Goal: Task Accomplishment & Management: Manage account settings

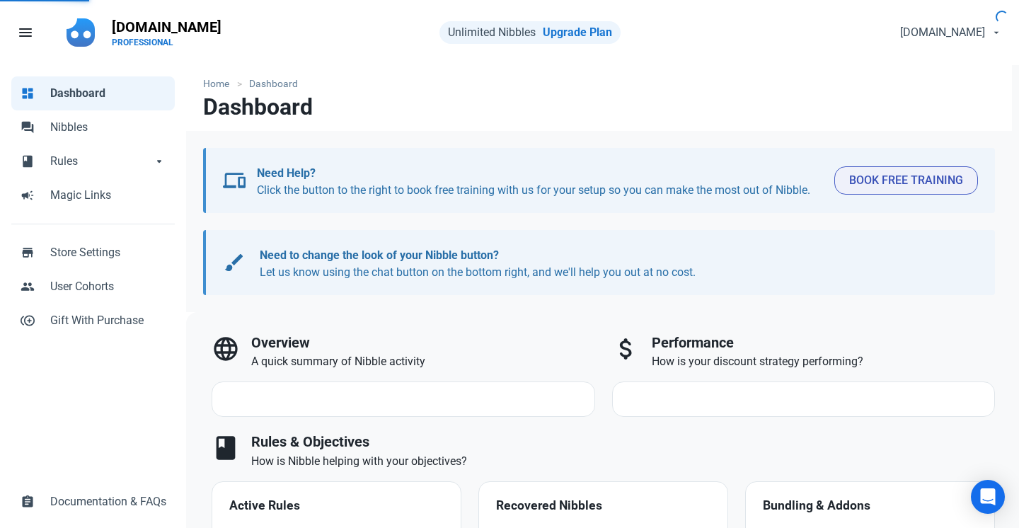
select select "7d"
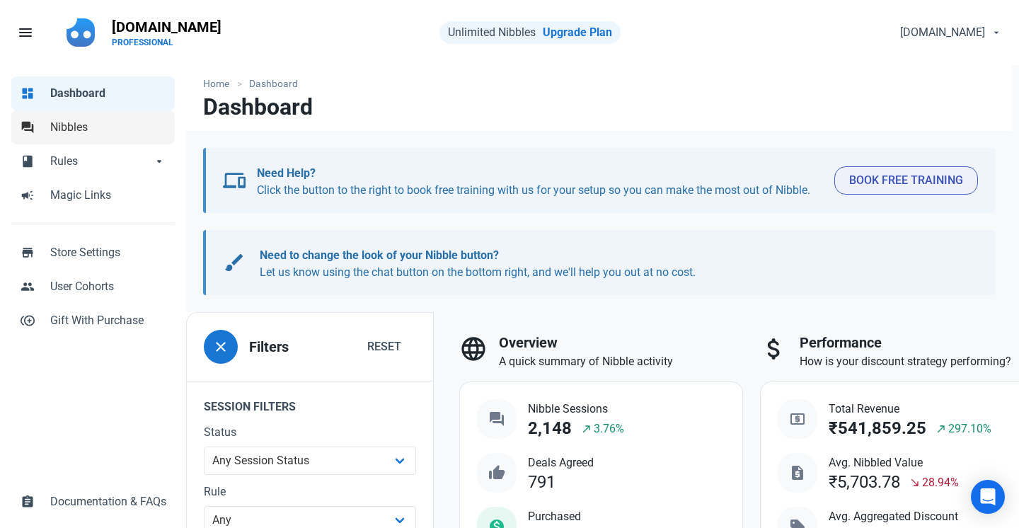
click at [94, 115] on link "forum Nibbles" at bounding box center [92, 127] width 163 height 34
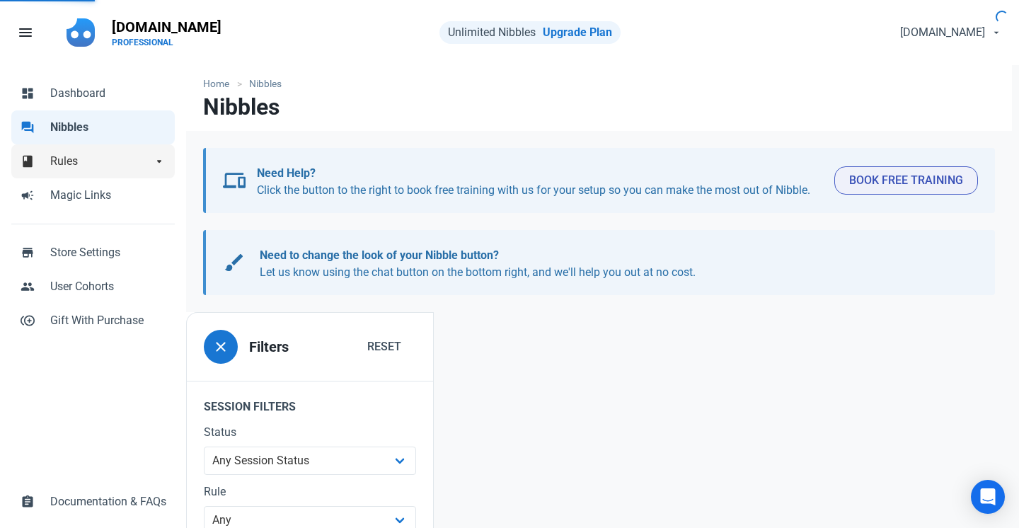
click at [96, 168] on span "Rules" at bounding box center [101, 161] width 102 height 17
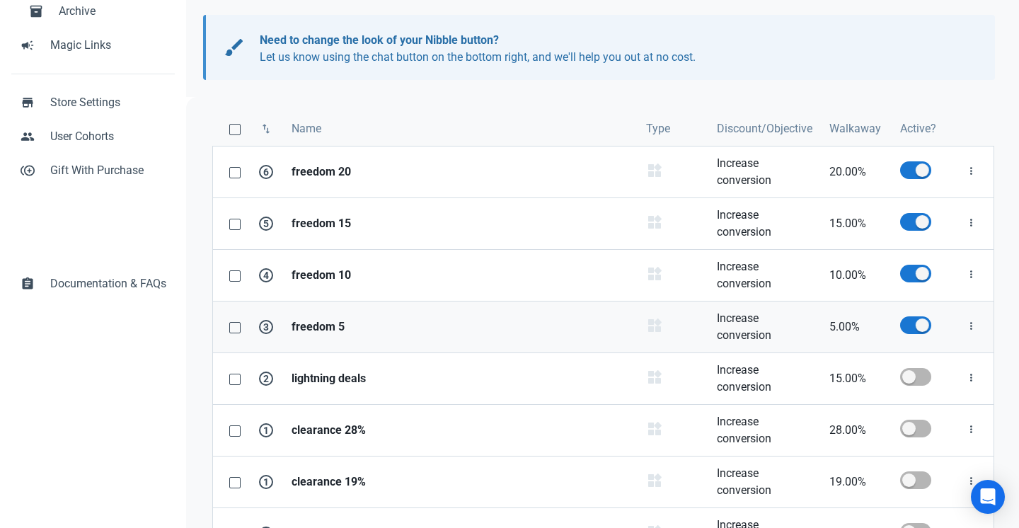
scroll to position [212, 0]
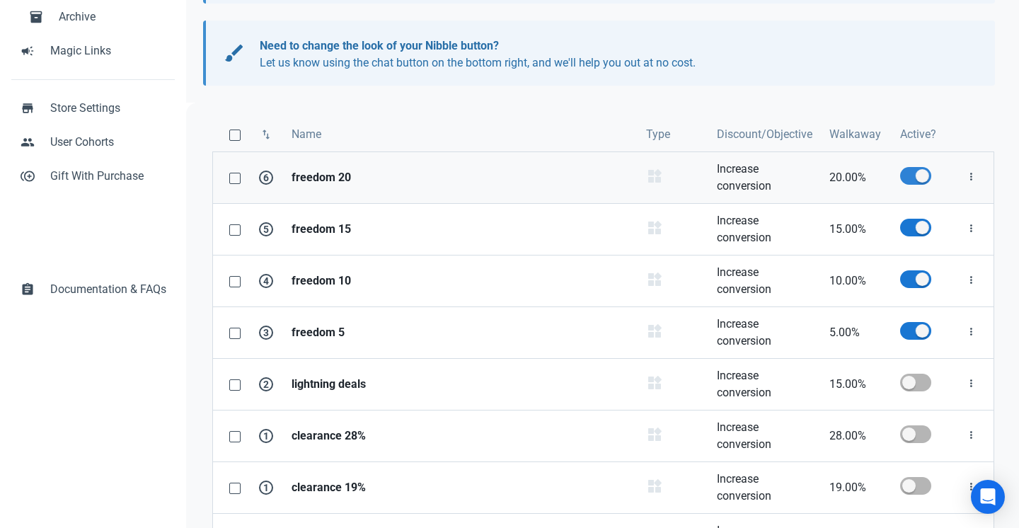
click at [924, 178] on span at bounding box center [915, 176] width 31 height 18
click at [909, 178] on input "checkbox" at bounding box center [904, 175] width 9 height 9
checkbox input "false"
click at [923, 217] on td at bounding box center [920, 229] width 57 height 52
click at [919, 232] on span at bounding box center [915, 228] width 31 height 18
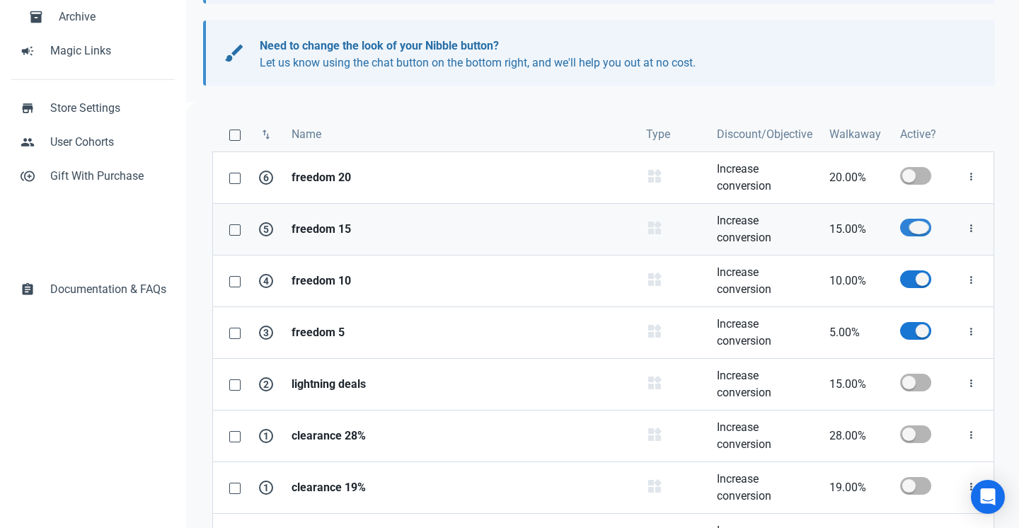
click at [909, 232] on input "checkbox" at bounding box center [904, 227] width 9 height 9
checkbox input "false"
click at [921, 278] on span at bounding box center [915, 279] width 31 height 18
click at [909, 278] on input "checkbox" at bounding box center [904, 279] width 9 height 9
checkbox input "false"
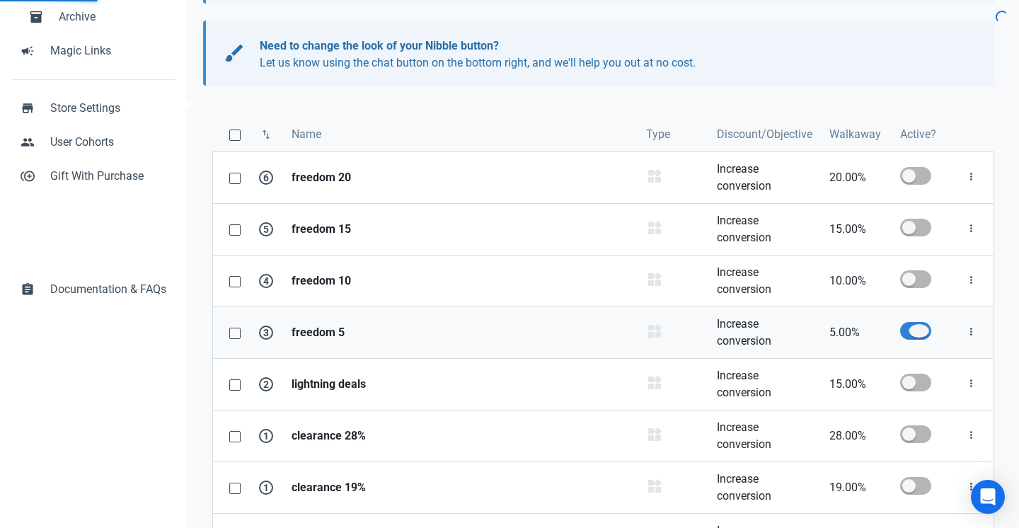
click at [926, 331] on span at bounding box center [915, 331] width 31 height 18
click at [909, 331] on input "checkbox" at bounding box center [904, 330] width 9 height 9
checkbox input "false"
